Goal: Task Accomplishment & Management: Use online tool/utility

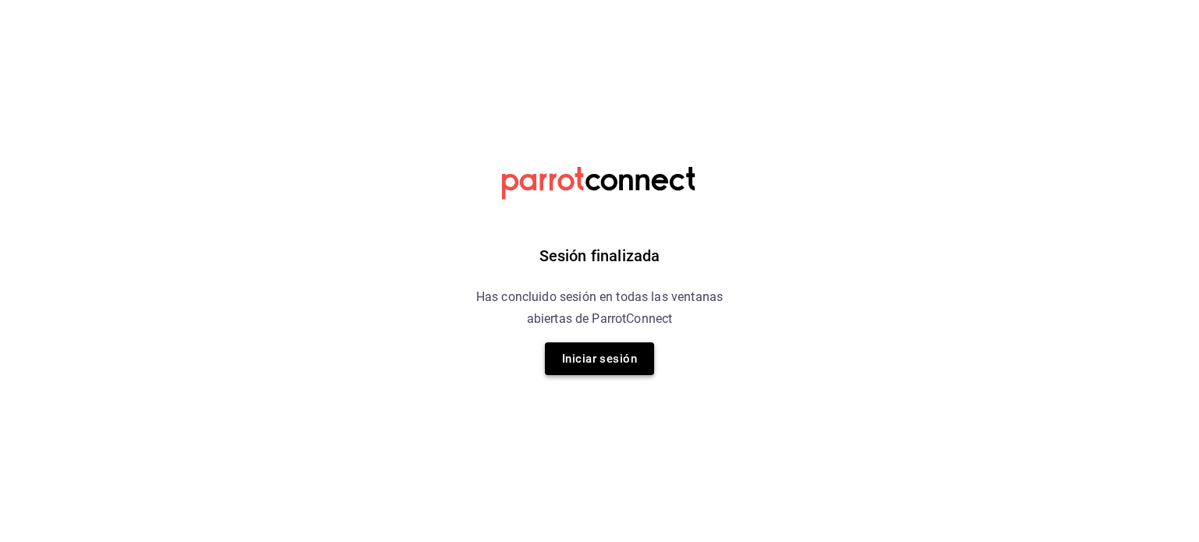
click at [580, 351] on button "Iniciar sesión" at bounding box center [599, 359] width 109 height 33
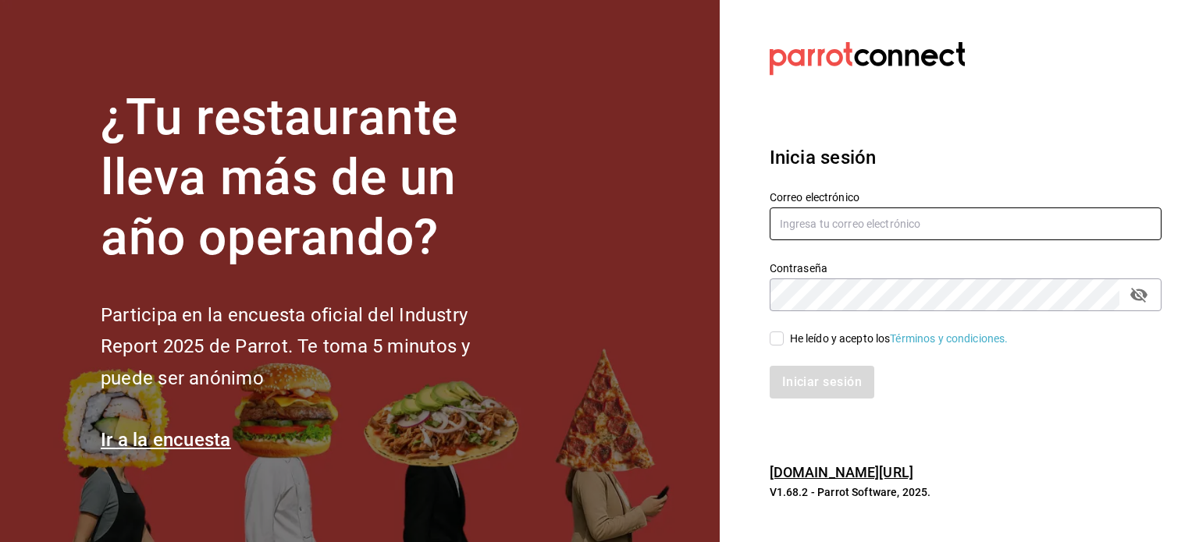
click at [828, 217] on input "text" at bounding box center [966, 224] width 392 height 33
type input "[EMAIL_ADDRESS][DOMAIN_NAME]"
click at [777, 343] on input "He leído y acepto los Términos y condiciones." at bounding box center [777, 339] width 14 height 14
checkbox input "true"
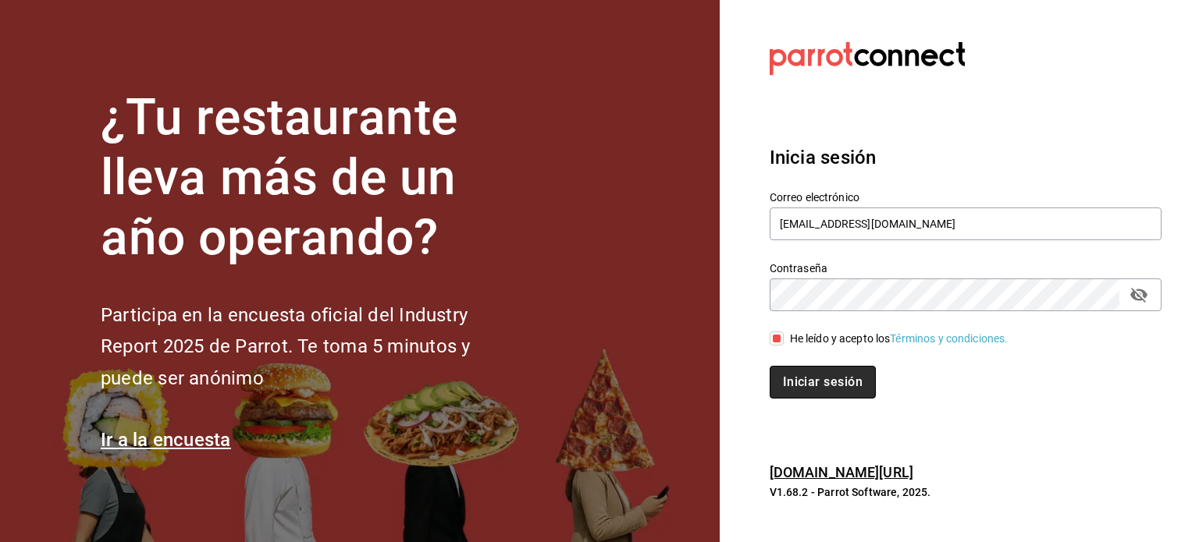
click at [788, 380] on button "Iniciar sesión" at bounding box center [823, 382] width 106 height 33
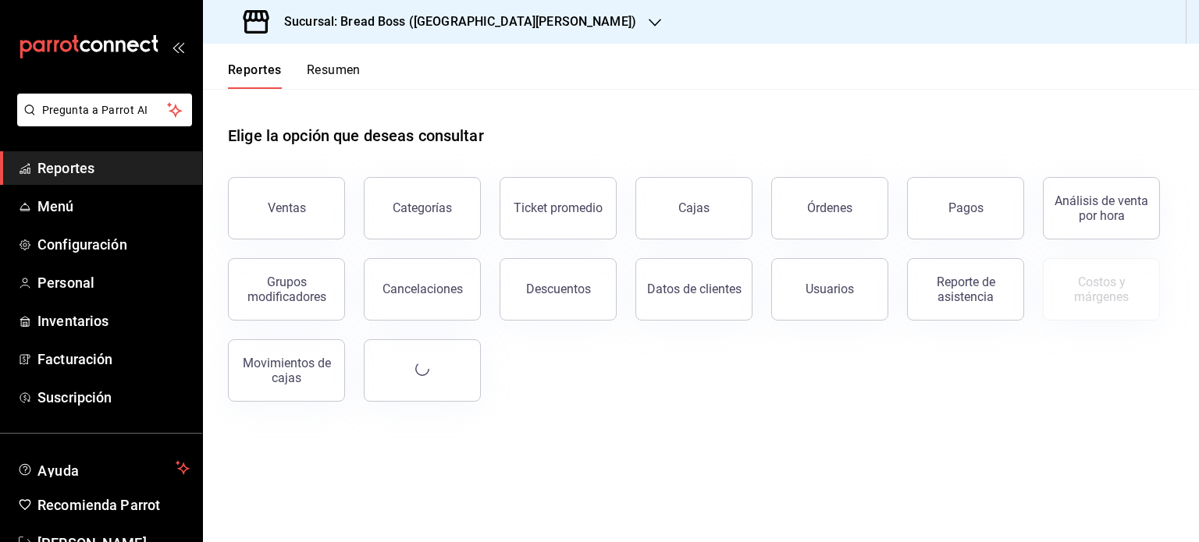
click at [335, 25] on h3 "Sucursal: Bread Boss (San Angel)" at bounding box center [454, 21] width 364 height 19
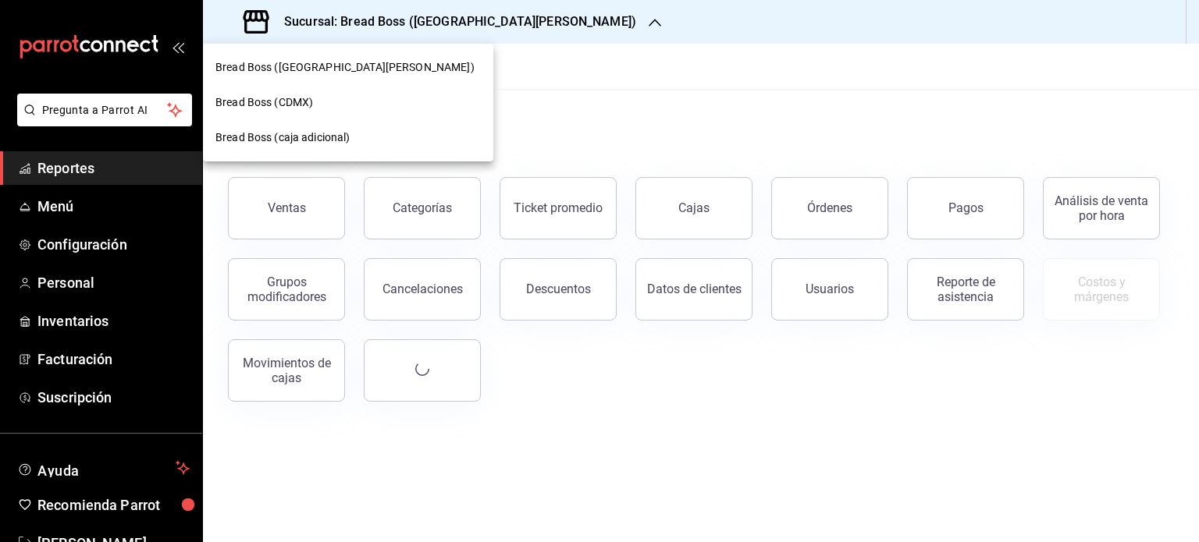
click at [281, 103] on span "Bread Boss (CDMX)" at bounding box center [264, 102] width 98 height 16
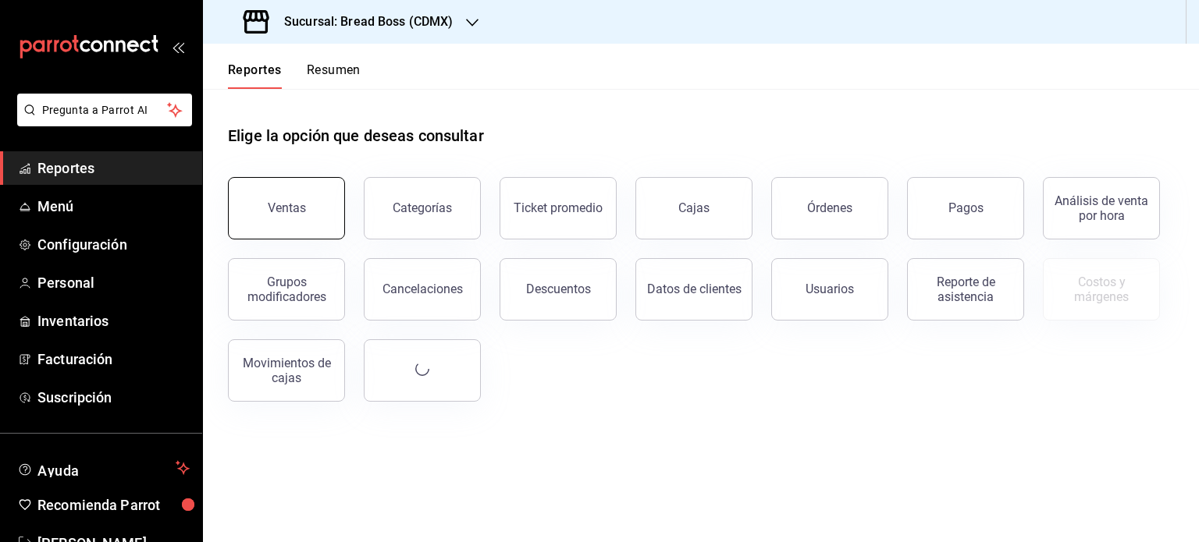
click at [312, 216] on button "Ventas" at bounding box center [286, 208] width 117 height 62
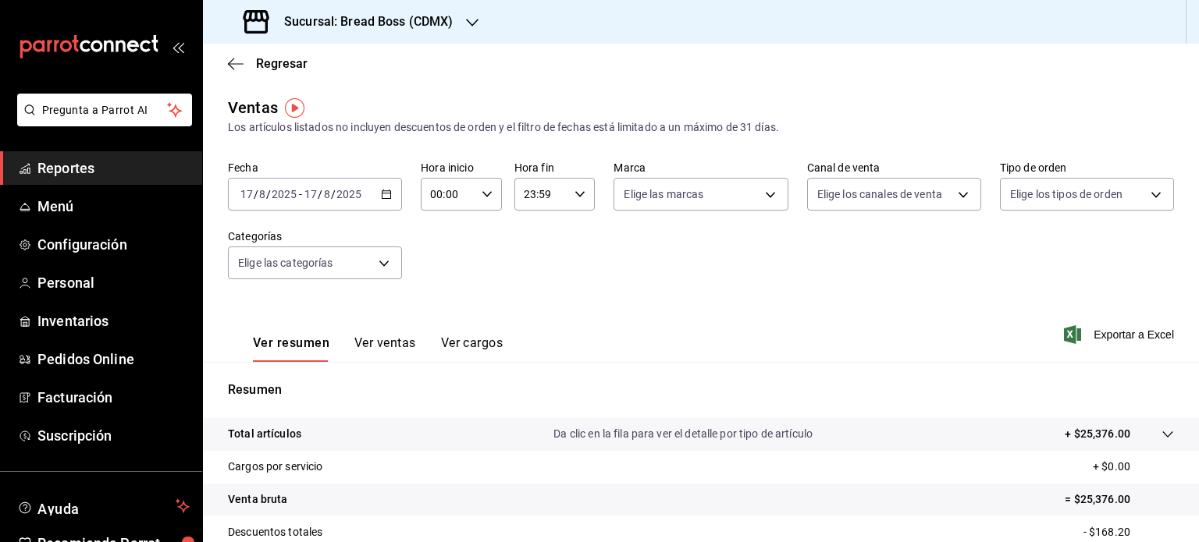
click at [395, 343] on button "Ver ventas" at bounding box center [385, 349] width 62 height 27
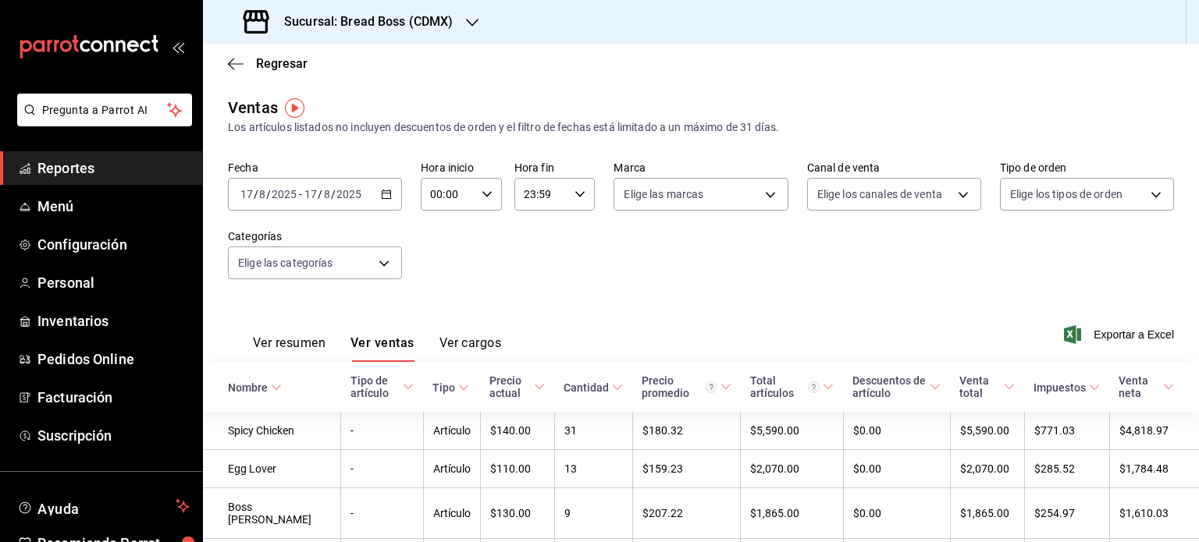
click at [387, 190] on icon "button" at bounding box center [386, 194] width 11 height 11
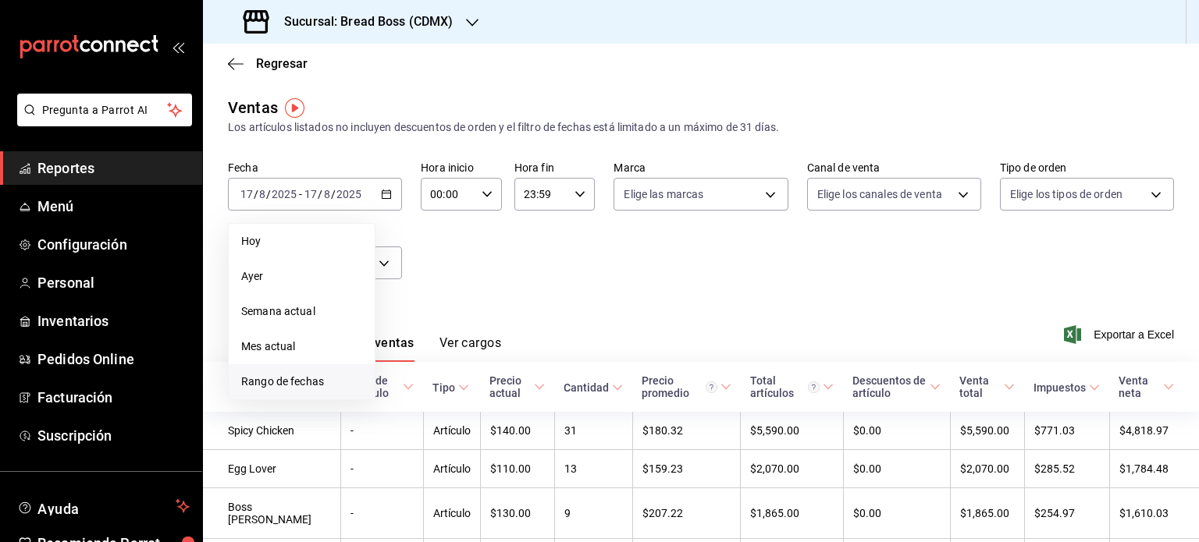
click at [269, 375] on span "Rango de fechas" at bounding box center [301, 382] width 121 height 16
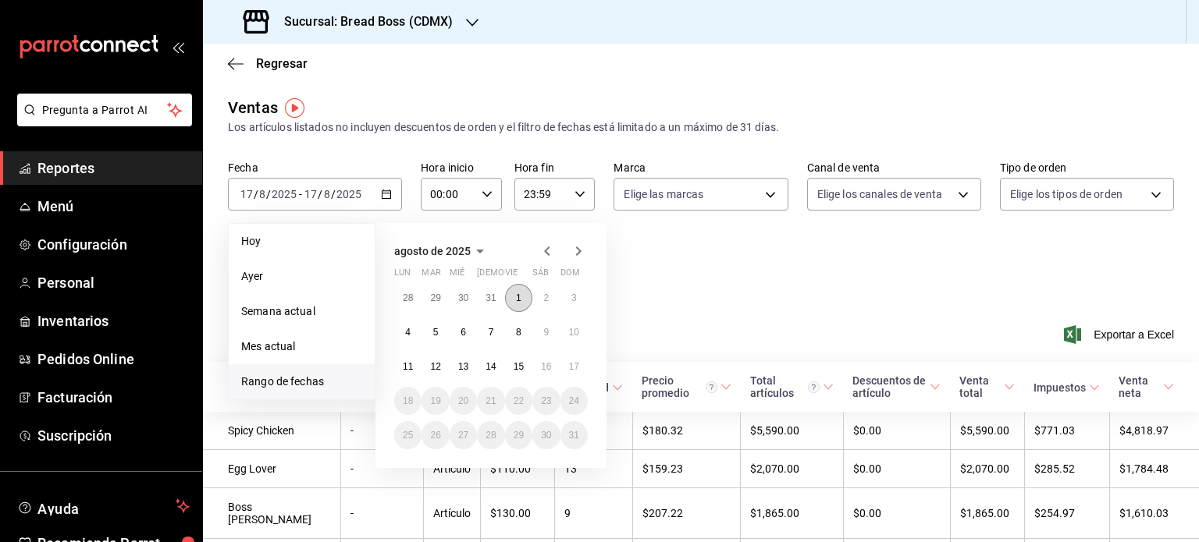
click at [524, 294] on button "1" at bounding box center [518, 298] width 27 height 28
click at [569, 368] on abbr "17" at bounding box center [574, 366] width 10 height 11
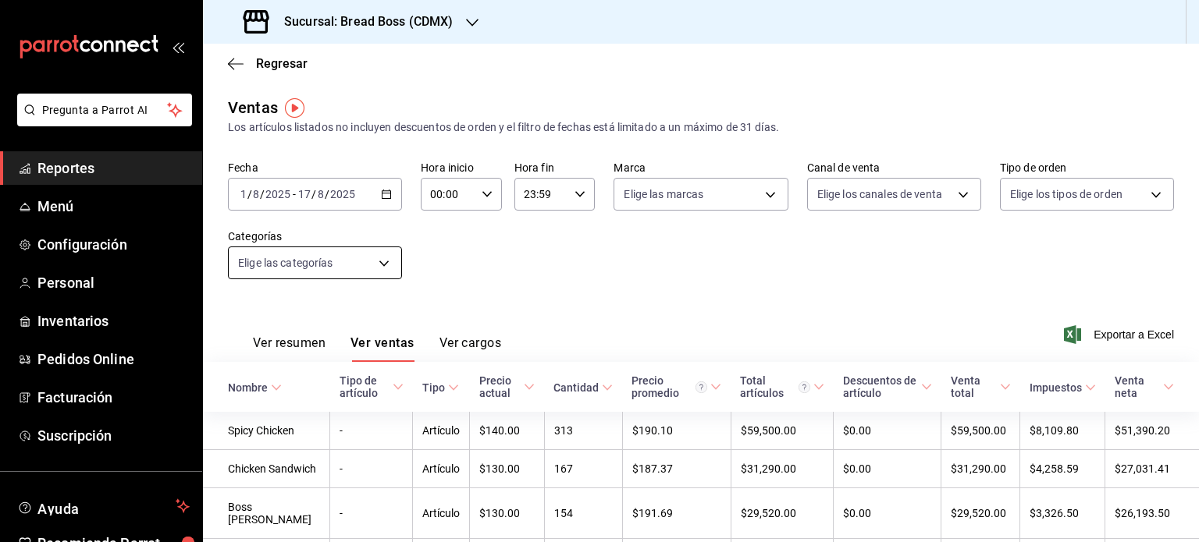
click at [312, 271] on body "Pregunta a Parrot AI Reportes Menú Configuración Personal Inventarios Pedidos O…" at bounding box center [599, 271] width 1199 height 542
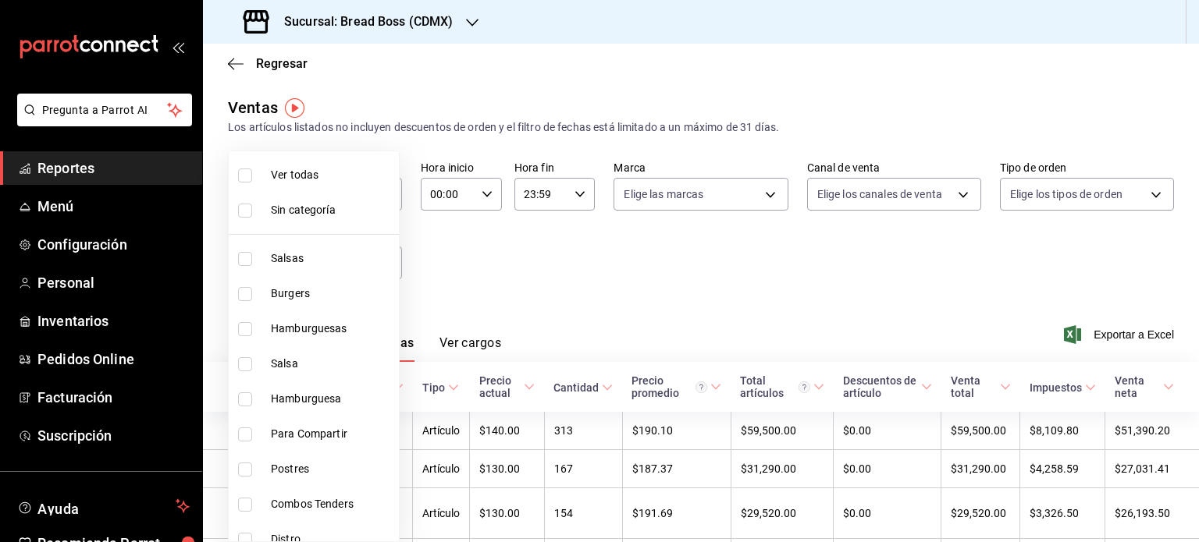
click at [240, 295] on input "checkbox" at bounding box center [245, 294] width 14 height 14
checkbox input "true"
type input "cfb2c880-a2f8-44fa-9d81-10f48560d01f"
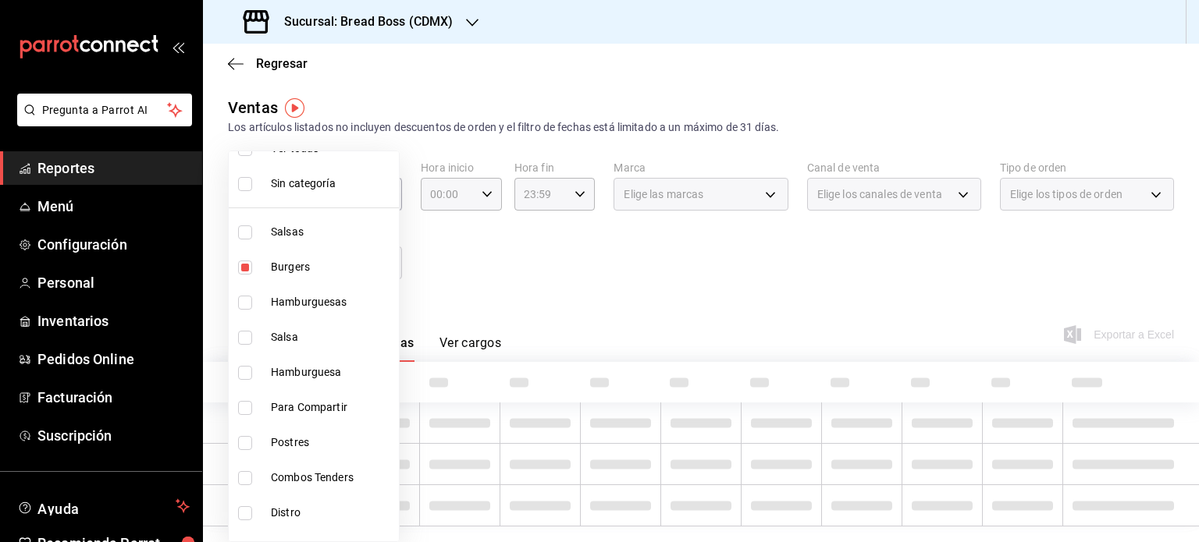
scroll to position [30, 0]
click at [244, 297] on input "checkbox" at bounding box center [245, 300] width 14 height 14
checkbox input "true"
type input "cfb2c880-a2f8-44fa-9d81-10f48560d01f,f0150a77-e084-4027-977a-d1fc54a32bc3"
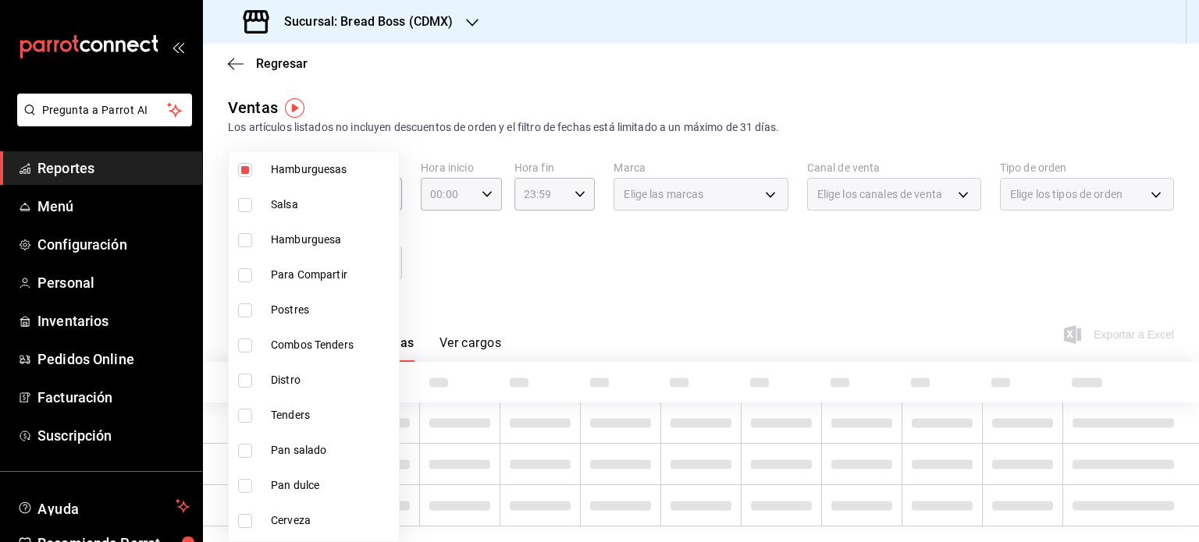
scroll to position [161, 0]
click at [240, 236] on input "checkbox" at bounding box center [245, 239] width 14 height 14
checkbox input "true"
type input "cfb2c880-a2f8-44fa-9d81-10f48560d01f,f0150a77-e084-4027-977a-d1fc54a32bc3,22fb3…"
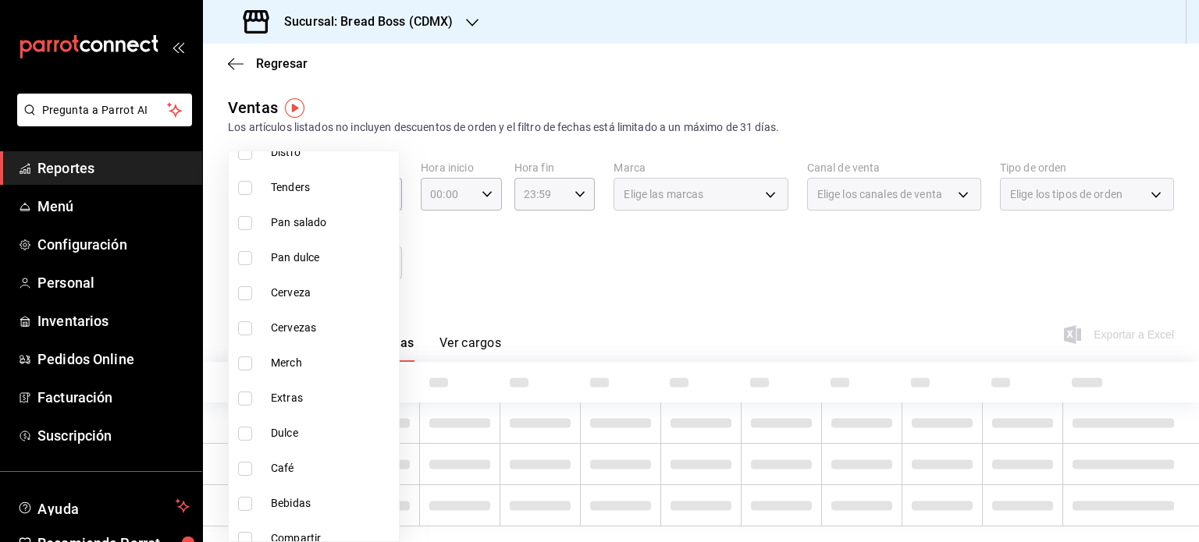
scroll to position [437, 0]
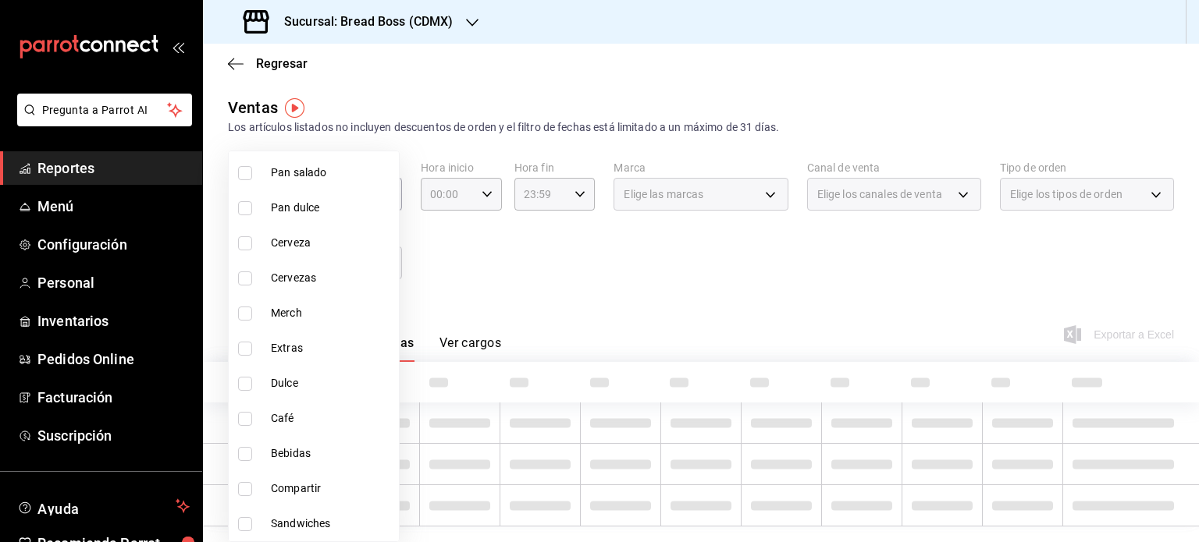
click at [526, 271] on div at bounding box center [599, 271] width 1199 height 542
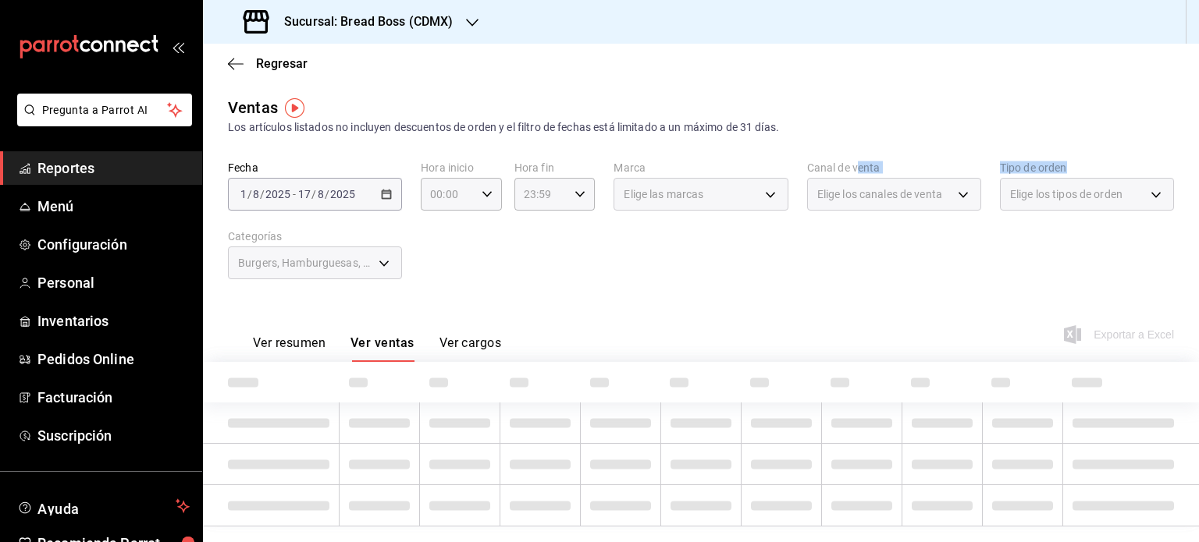
drag, startPoint x: 985, startPoint y: 170, endPoint x: 842, endPoint y: 172, distance: 142.9
click at [842, 172] on div "Fecha 2025-08-01 1 / 8 / 2025 - 2025-08-17 17 / 8 / 2025 Hora inicio 00:00 Hora…" at bounding box center [701, 229] width 946 height 137
click at [62, 212] on span "Menú" at bounding box center [113, 206] width 152 height 21
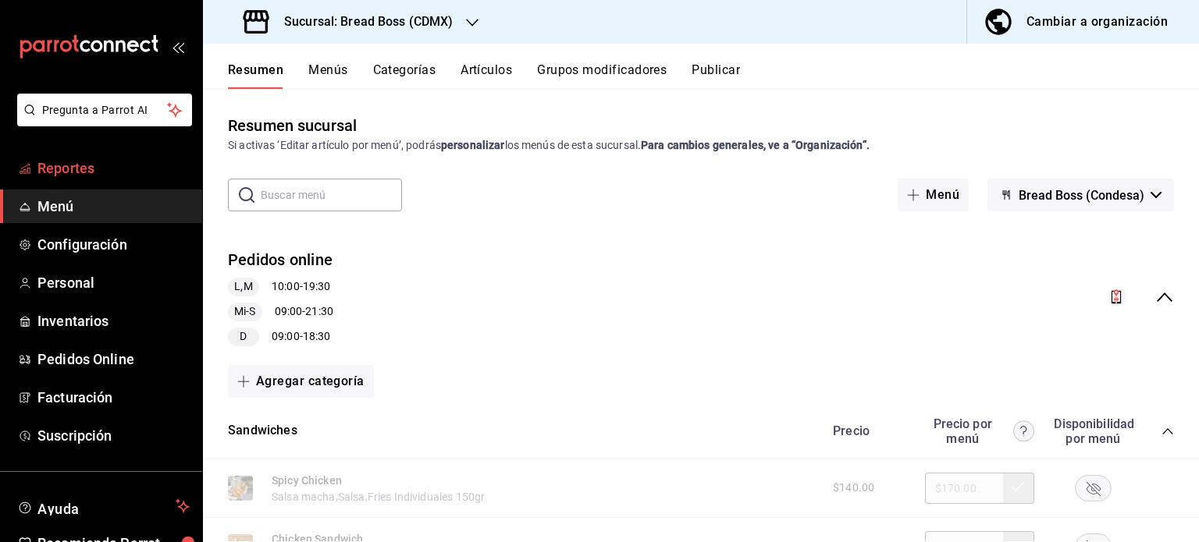
click at [94, 171] on span "Reportes" at bounding box center [113, 168] width 152 height 21
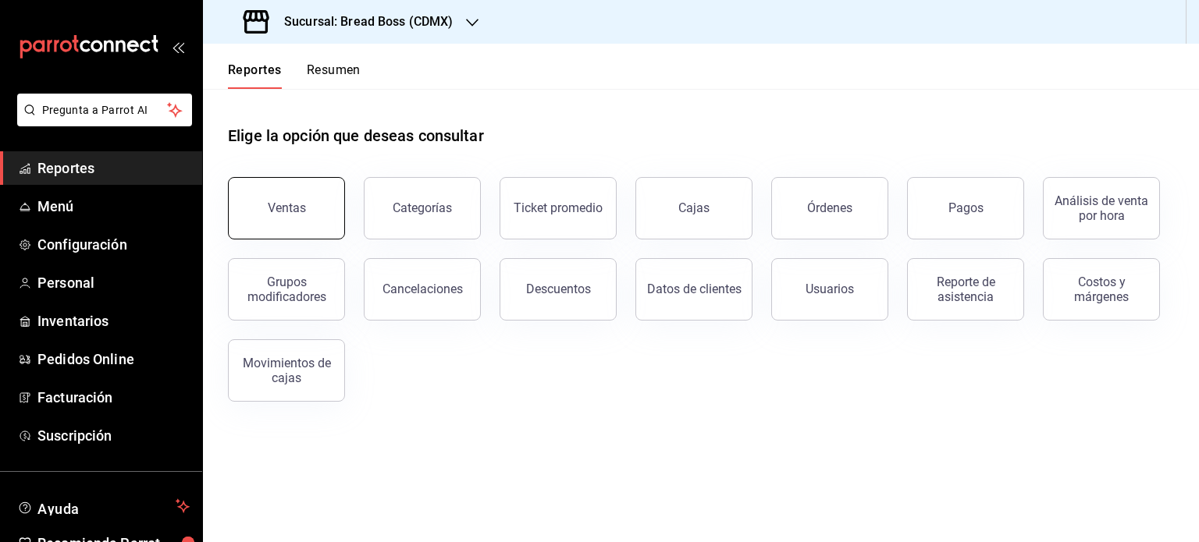
click at [343, 183] on div "Ventas" at bounding box center [277, 198] width 136 height 81
click at [292, 212] on div "Ventas" at bounding box center [287, 208] width 38 height 15
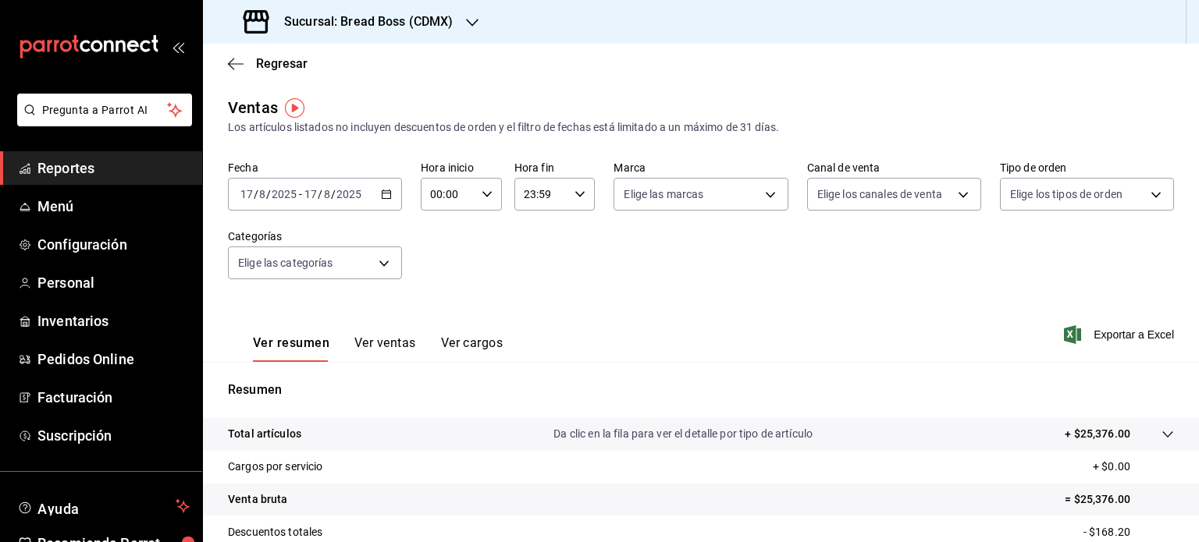
click at [381, 193] on icon "button" at bounding box center [386, 194] width 11 height 11
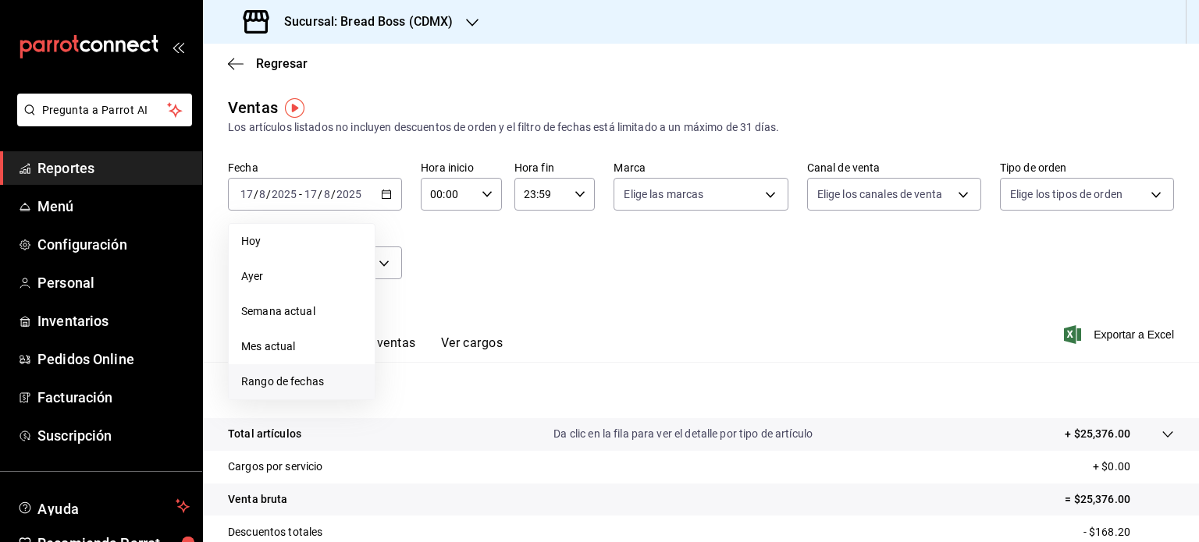
click at [256, 387] on span "Rango de fechas" at bounding box center [301, 382] width 121 height 16
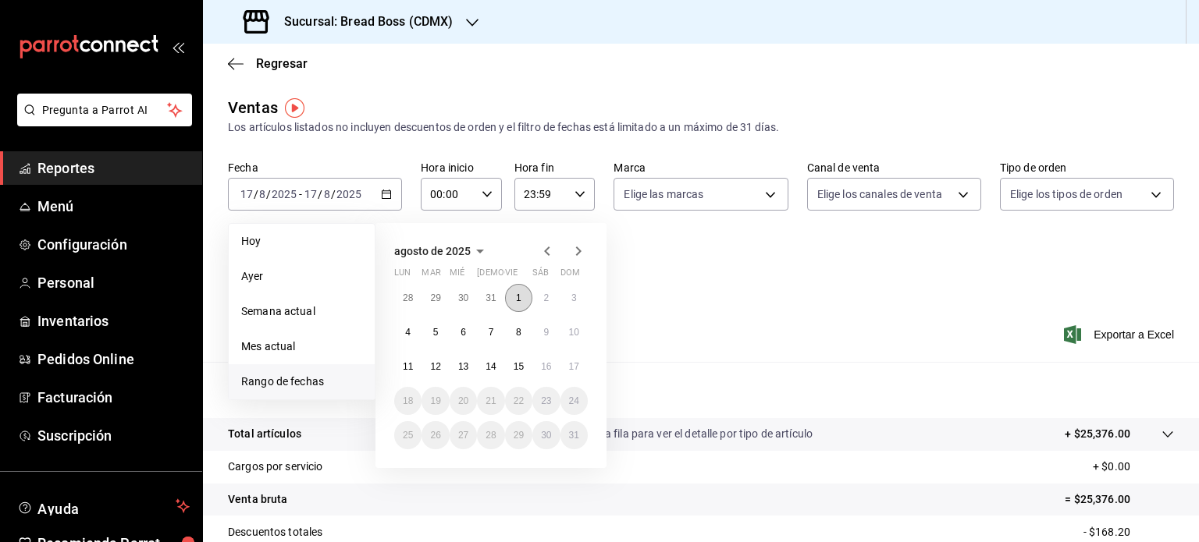
click at [516, 293] on abbr "1" at bounding box center [518, 298] width 5 height 11
click at [570, 369] on abbr "17" at bounding box center [574, 366] width 10 height 11
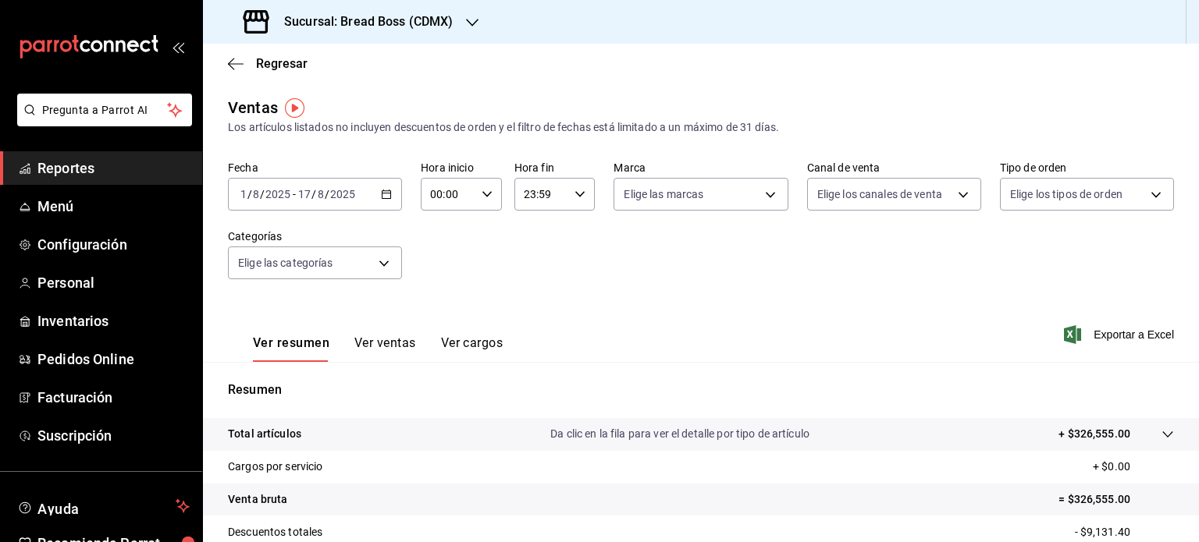
click at [389, 337] on button "Ver ventas" at bounding box center [385, 349] width 62 height 27
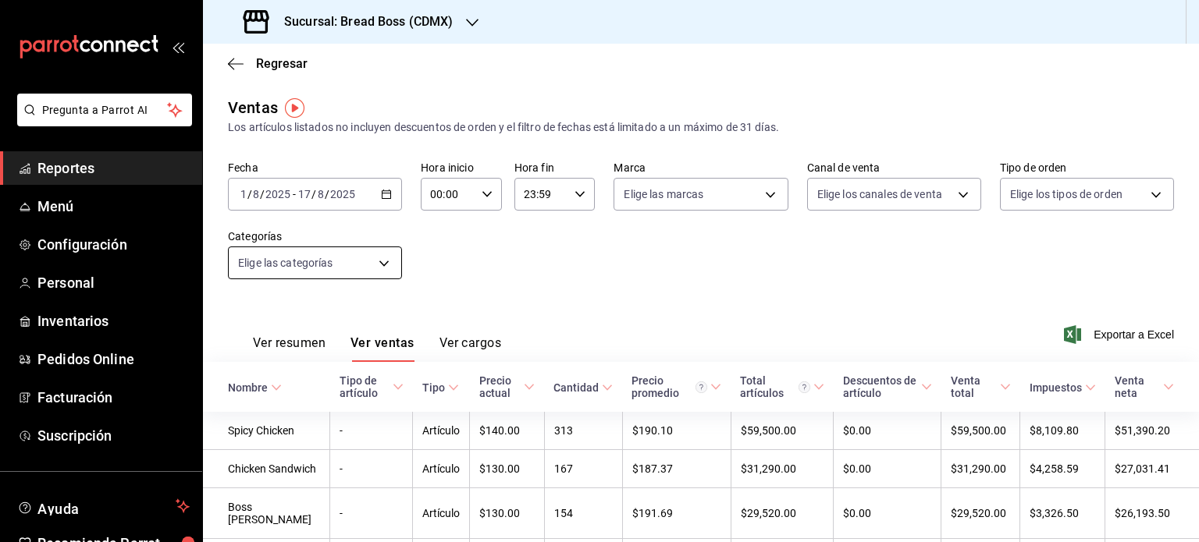
click at [372, 271] on body "Pregunta a Parrot AI Reportes Menú Configuración Personal Inventarios Pedidos O…" at bounding box center [599, 271] width 1199 height 542
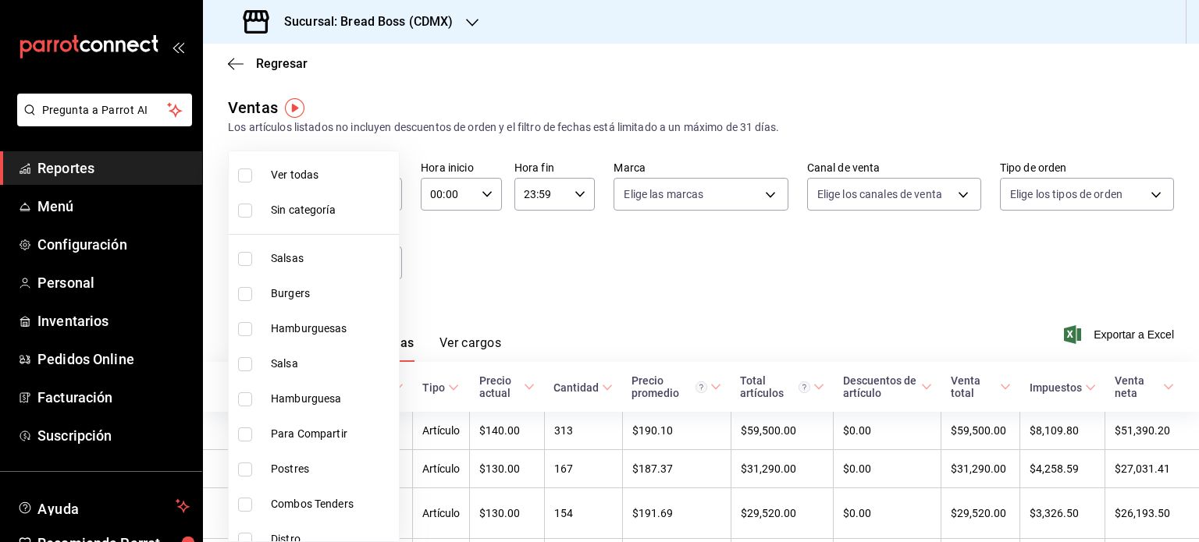
click at [244, 294] on input "checkbox" at bounding box center [245, 294] width 14 height 14
checkbox input "true"
type input "cfb2c880-a2f8-44fa-9d81-10f48560d01f"
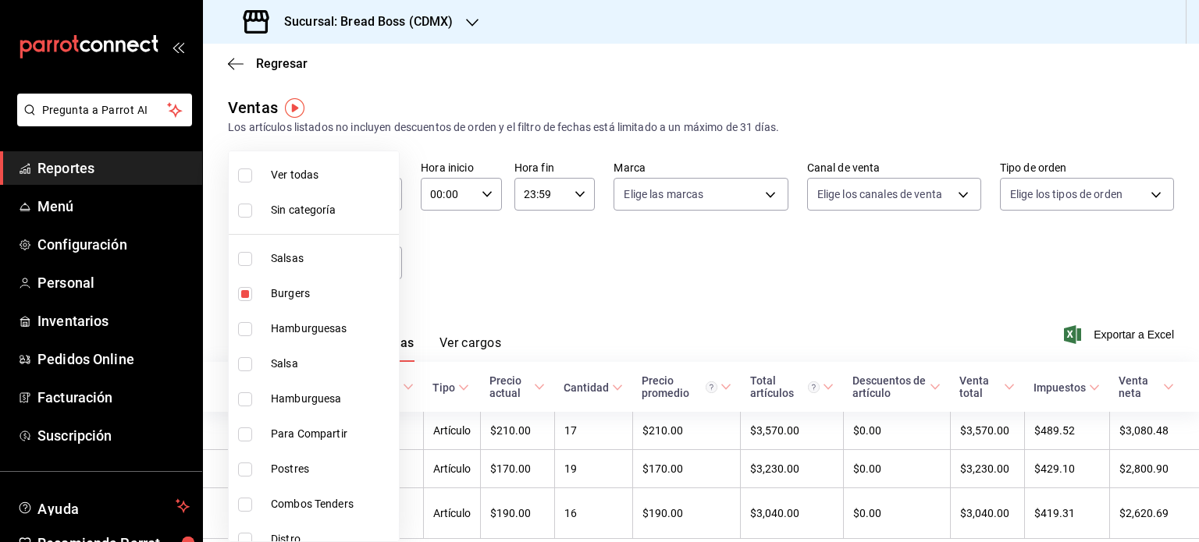
click at [245, 325] on input "checkbox" at bounding box center [245, 329] width 14 height 14
checkbox input "true"
type input "cfb2c880-a2f8-44fa-9d81-10f48560d01f,f0150a77-e084-4027-977a-d1fc54a32bc3"
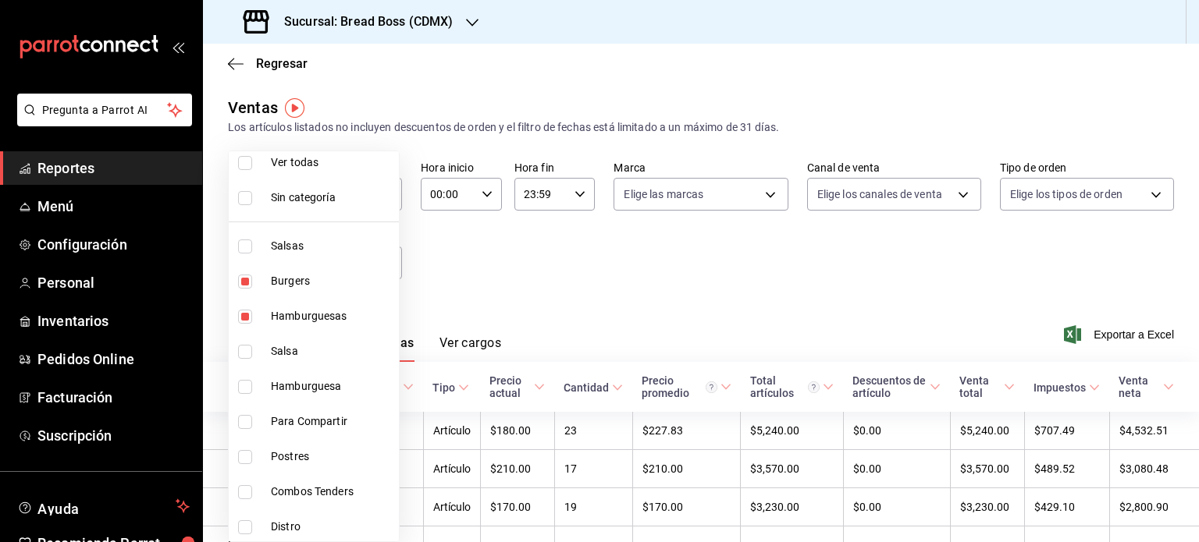
scroll to position [16, 0]
click at [247, 383] on input "checkbox" at bounding box center [245, 384] width 14 height 14
checkbox input "true"
type input "cfb2c880-a2f8-44fa-9d81-10f48560d01f,f0150a77-e084-4027-977a-d1fc54a32bc3,22fb3…"
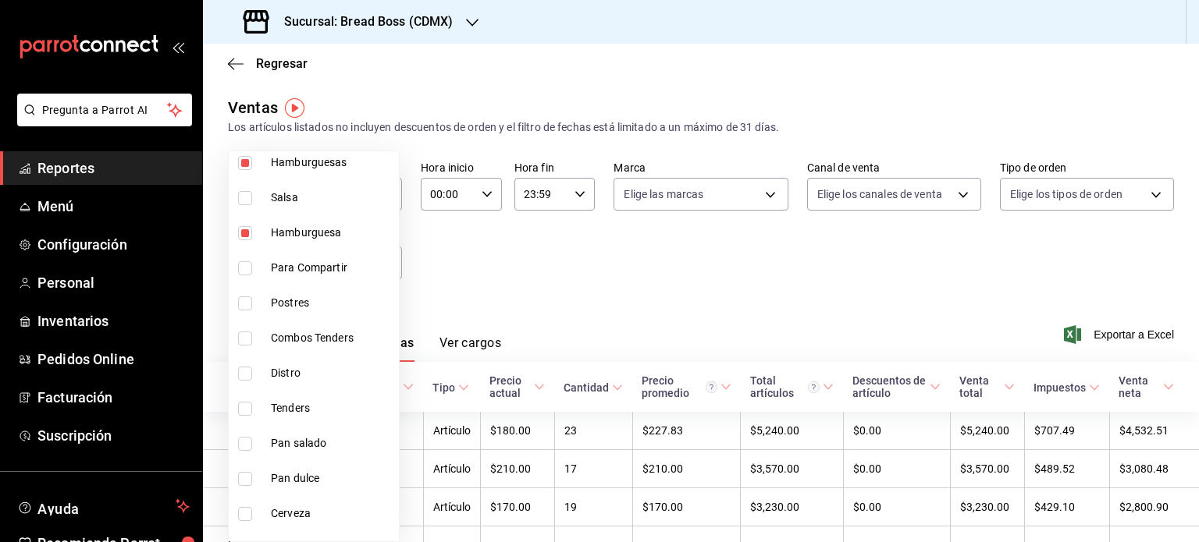
scroll to position [154, 0]
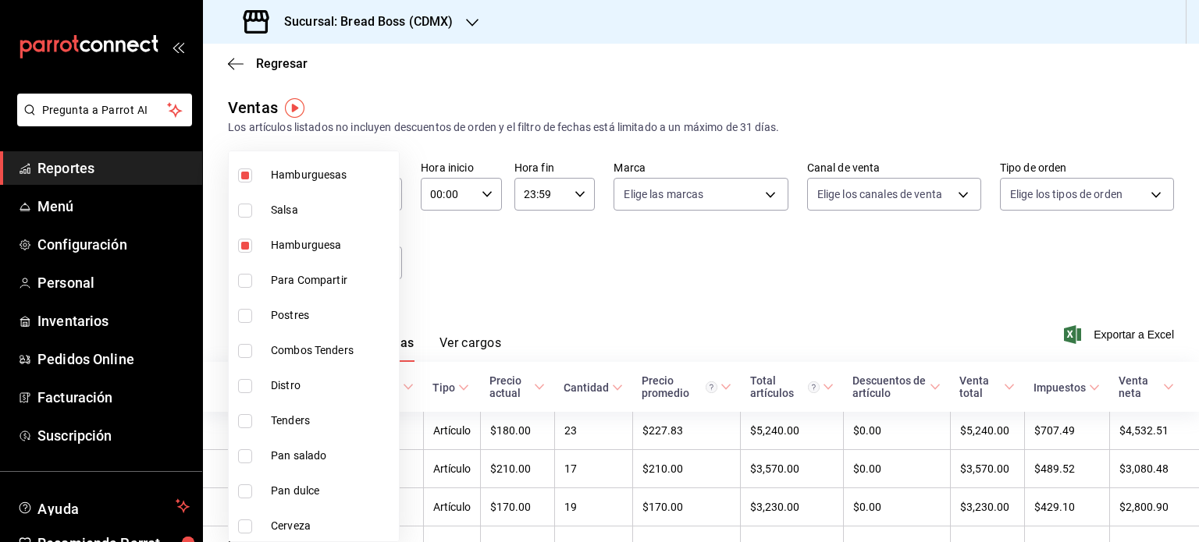
click at [523, 249] on div at bounding box center [599, 271] width 1199 height 542
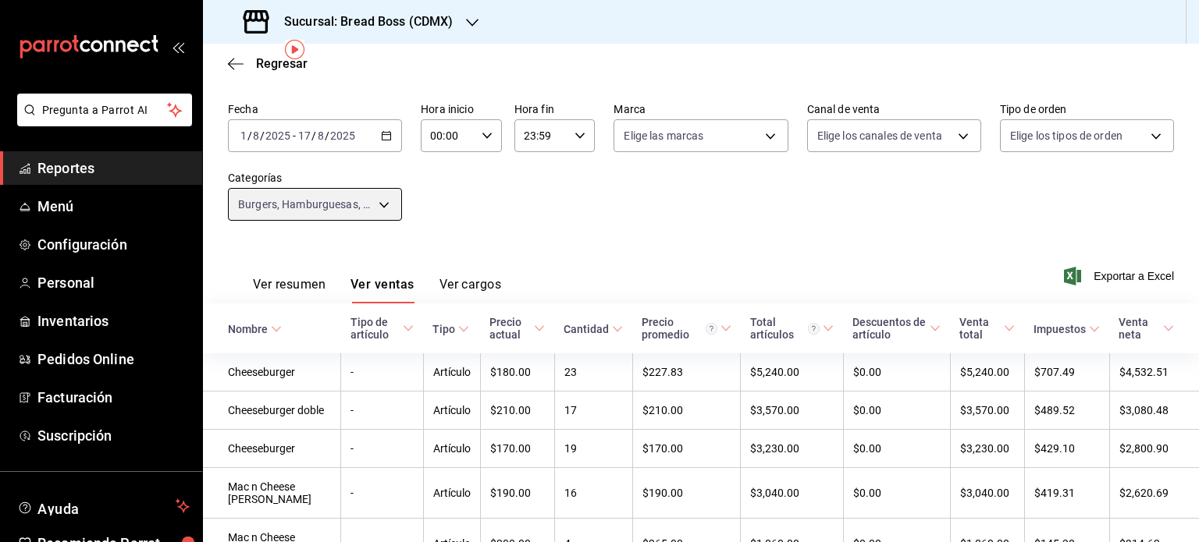
scroll to position [22, 0]
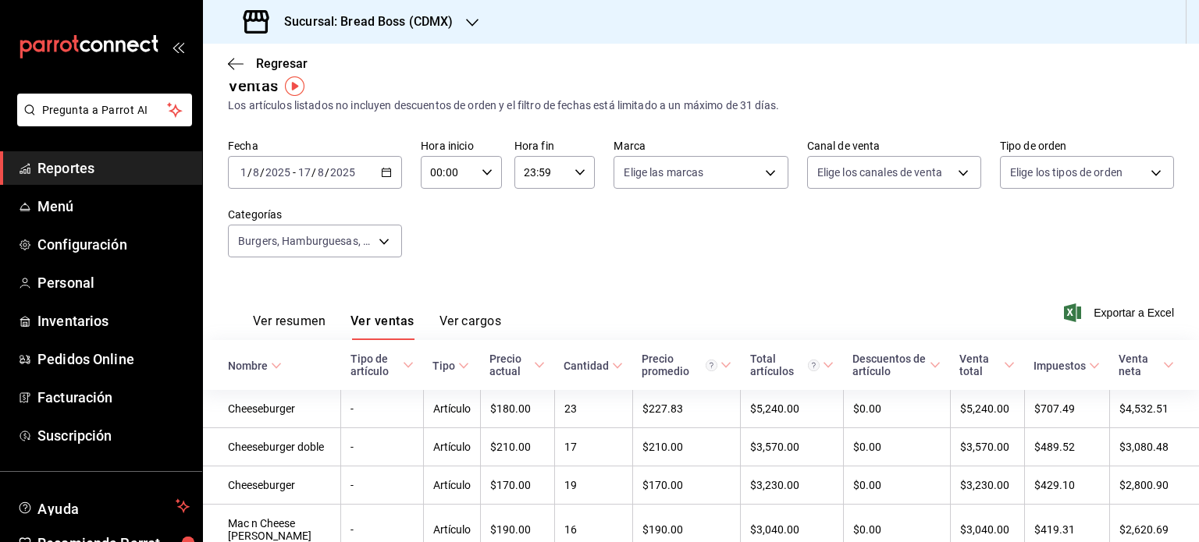
click at [381, 176] on icon "button" at bounding box center [386, 172] width 11 height 11
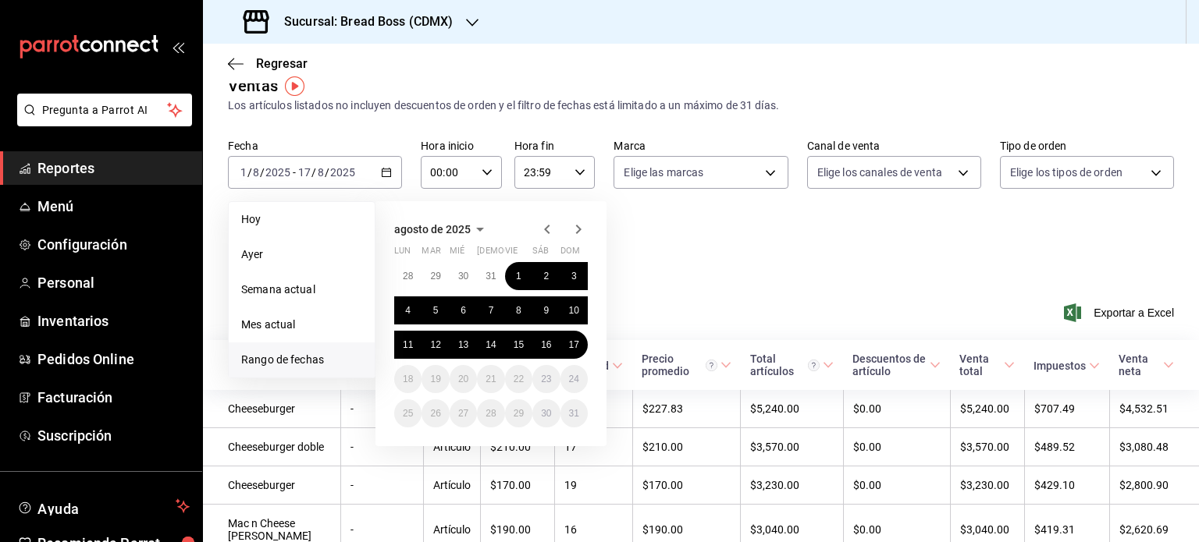
click at [553, 219] on div "agosto de 2025 lun mar mié jue vie sáb dom 28 29 30 31 1 2 3 4 5 6 7 8 9 10 11 …" at bounding box center [490, 323] width 231 height 245
click at [546, 227] on icon "button" at bounding box center [547, 229] width 19 height 19
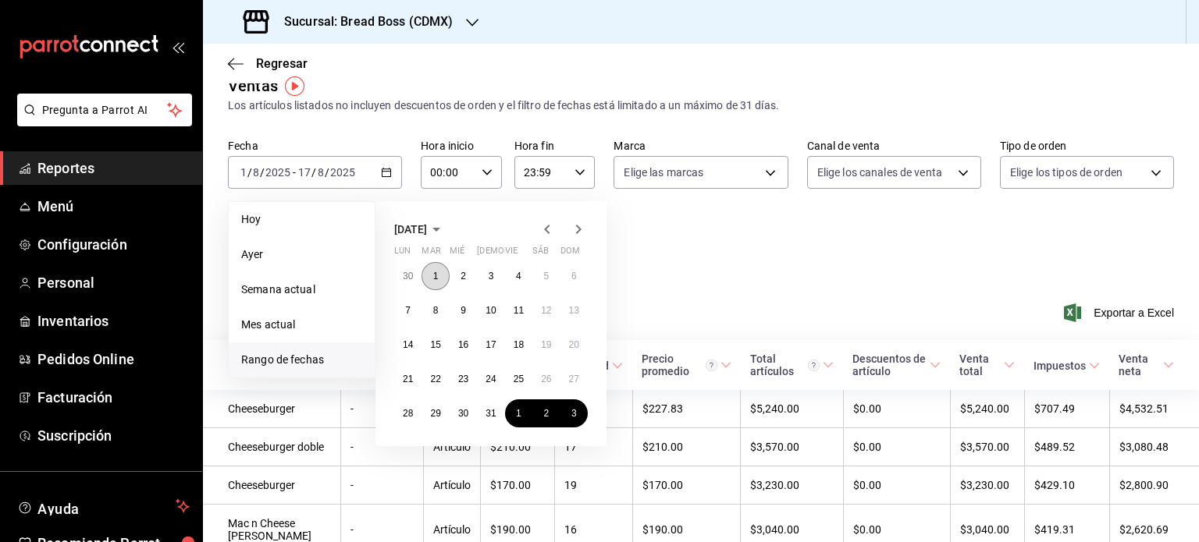
click at [428, 277] on button "1" at bounding box center [434, 276] width 27 height 28
click at [488, 411] on abbr "31" at bounding box center [490, 413] width 10 height 11
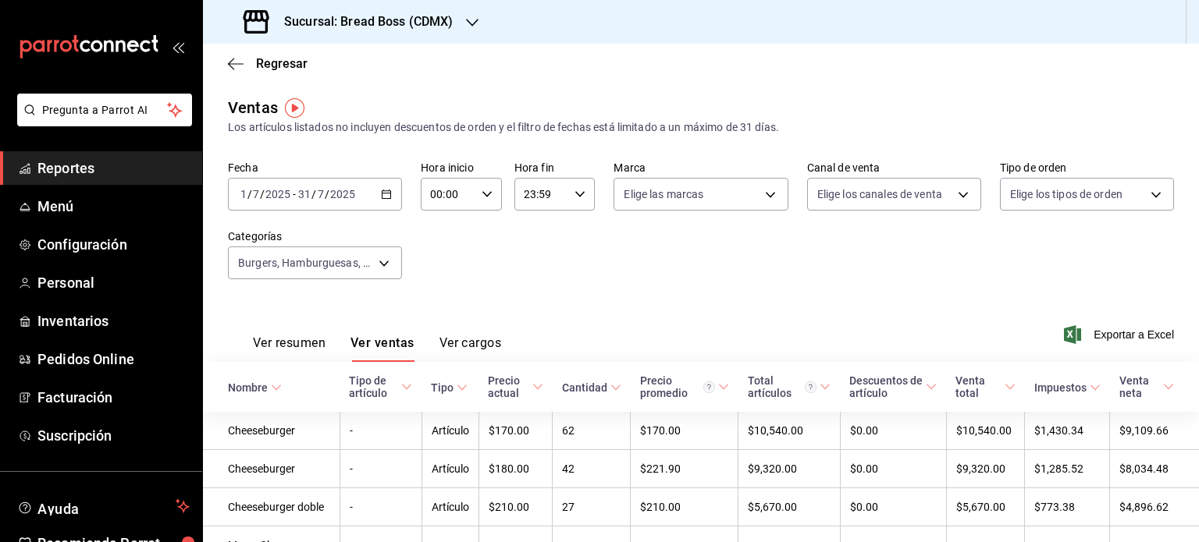
click at [387, 190] on icon "button" at bounding box center [386, 194] width 11 height 11
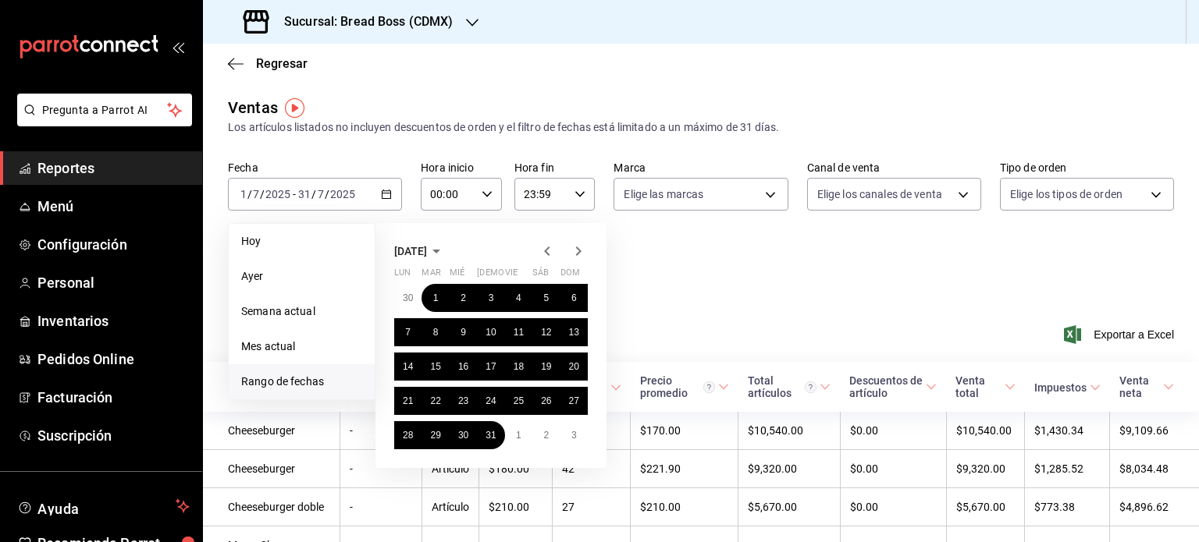
click at [578, 253] on icon "button" at bounding box center [578, 251] width 5 height 9
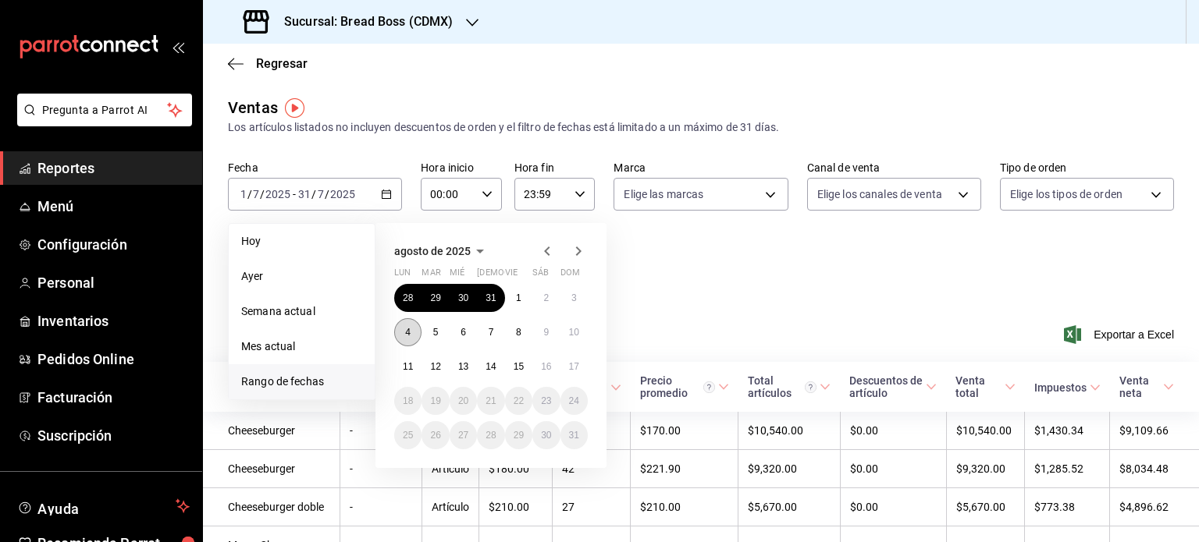
click at [402, 330] on button "4" at bounding box center [407, 332] width 27 height 28
click at [579, 333] on button "10" at bounding box center [573, 332] width 27 height 28
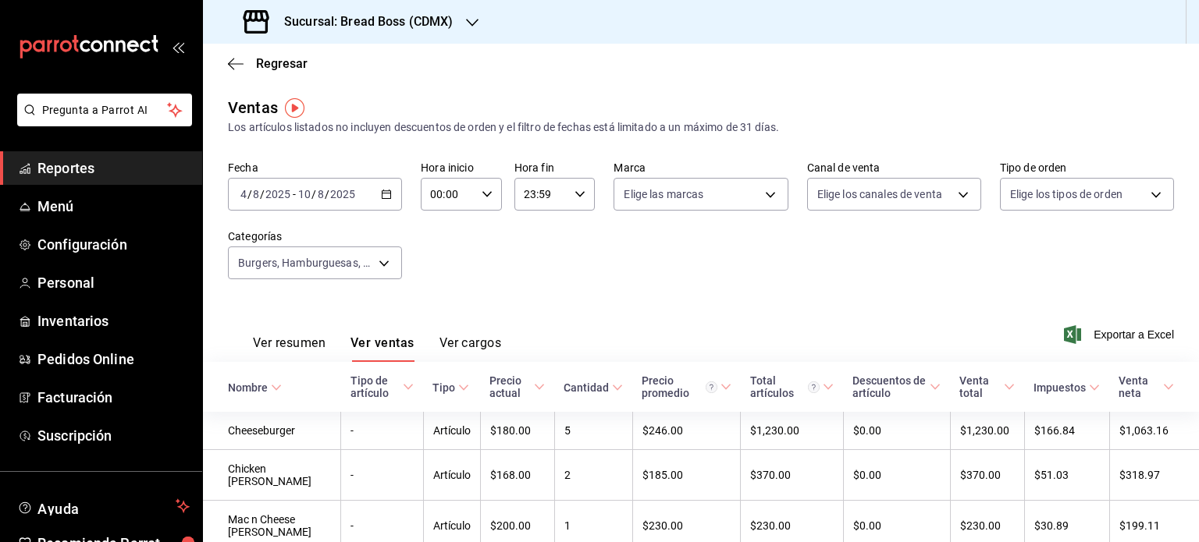
click at [387, 199] on icon "button" at bounding box center [386, 194] width 11 height 11
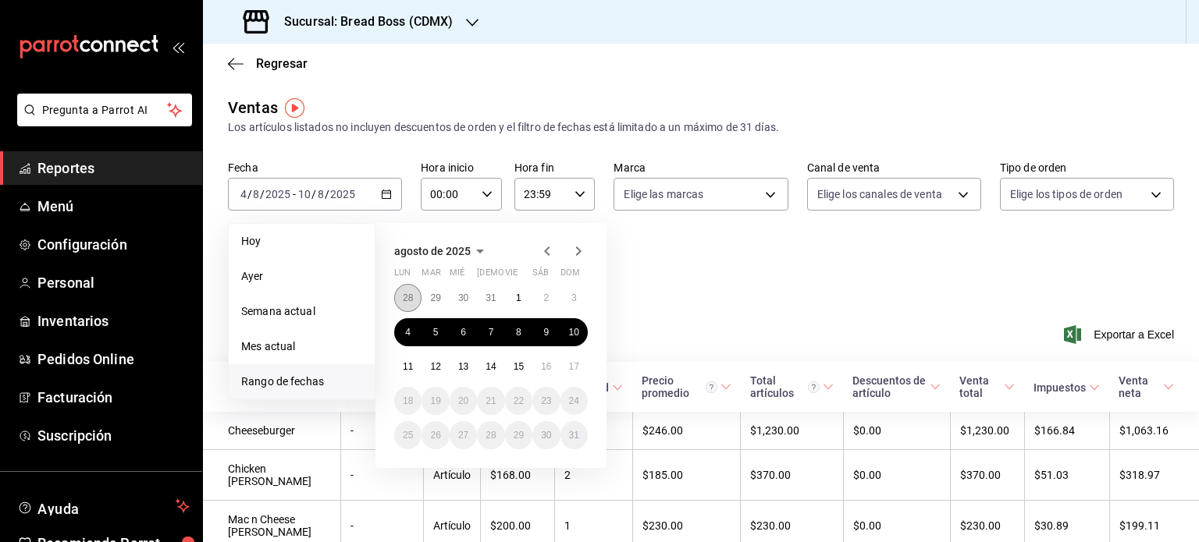
click at [400, 302] on button "28" at bounding box center [407, 298] width 27 height 28
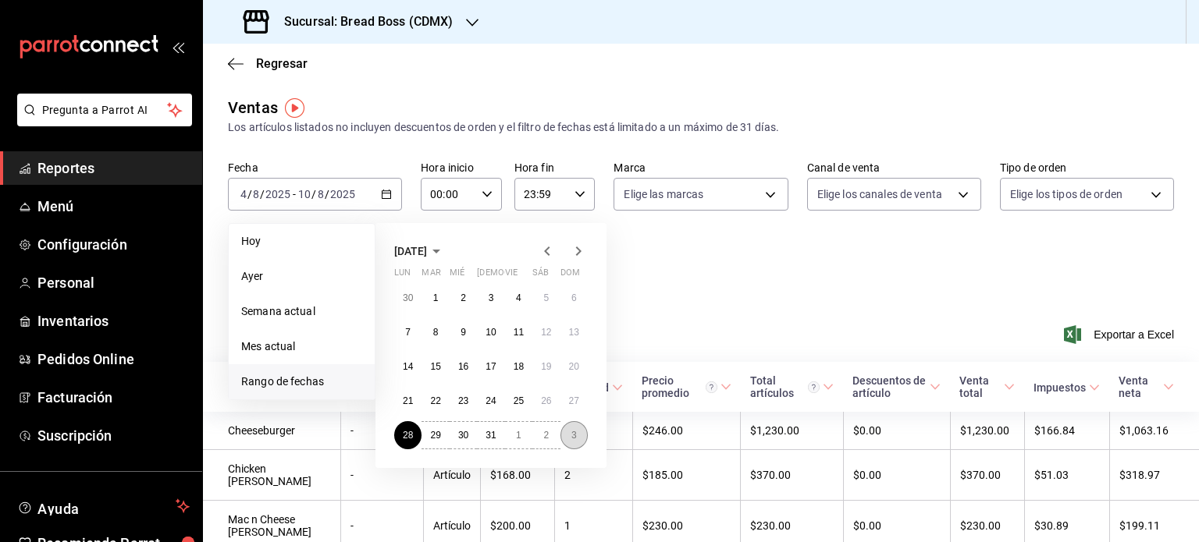
click at [585, 428] on button "3" at bounding box center [573, 435] width 27 height 28
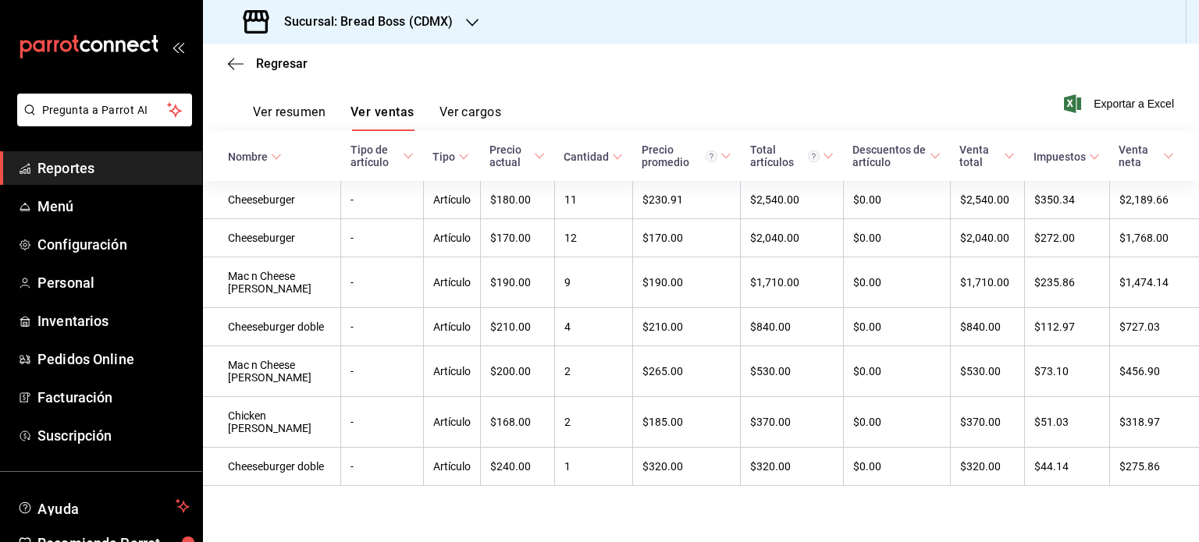
scroll to position [250, 0]
